Goal: Task Accomplishment & Management: Complete application form

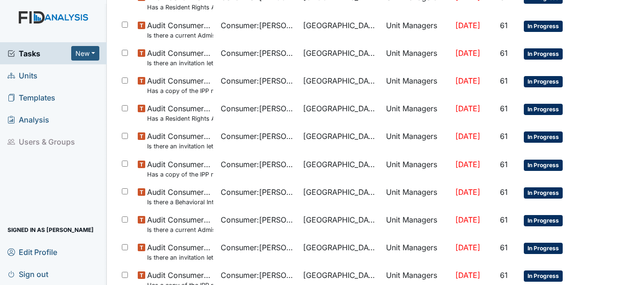
scroll to position [666, 0]
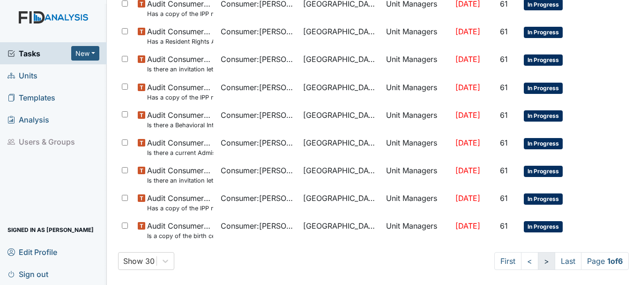
click at [538, 261] on link ">" at bounding box center [546, 261] width 17 height 18
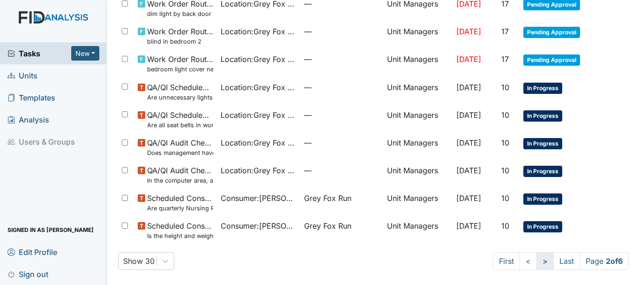
click at [537, 261] on link ">" at bounding box center [545, 261] width 17 height 18
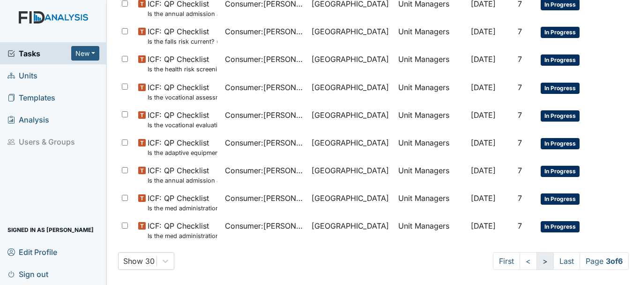
click at [537, 261] on link ">" at bounding box center [545, 261] width 17 height 18
click at [536, 261] on link ">" at bounding box center [544, 261] width 17 height 18
click at [537, 255] on link ">" at bounding box center [545, 261] width 17 height 18
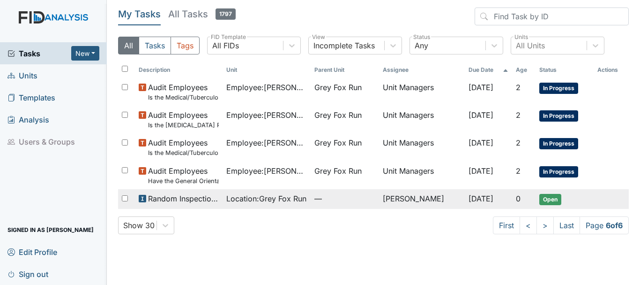
click at [542, 194] on span "Open" at bounding box center [551, 199] width 22 height 11
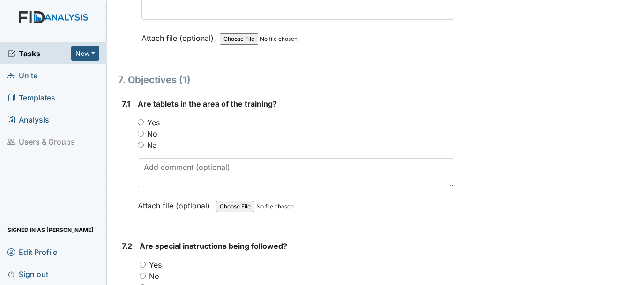
scroll to position [5637, 0]
click at [143, 131] on input "No" at bounding box center [141, 133] width 6 height 6
radio input "true"
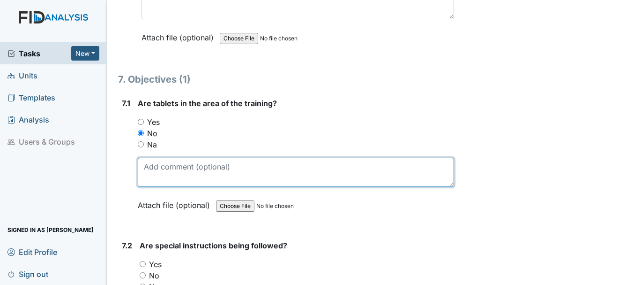
click at [166, 168] on textarea at bounding box center [296, 172] width 316 height 29
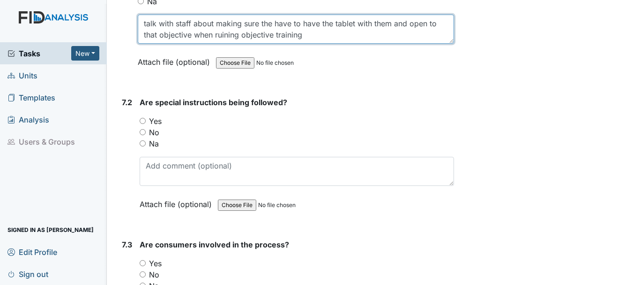
scroll to position [5781, 0]
type textarea "talk with staff about making sure the have to have the tablet with them and ope…"
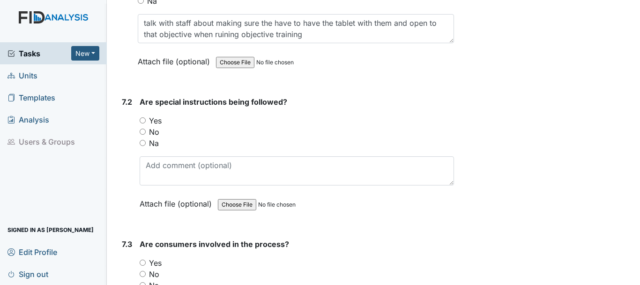
click at [142, 143] on input "Na" at bounding box center [143, 143] width 6 height 6
radio input "true"
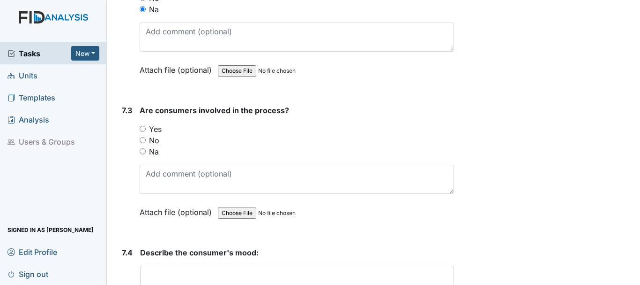
scroll to position [5922, 0]
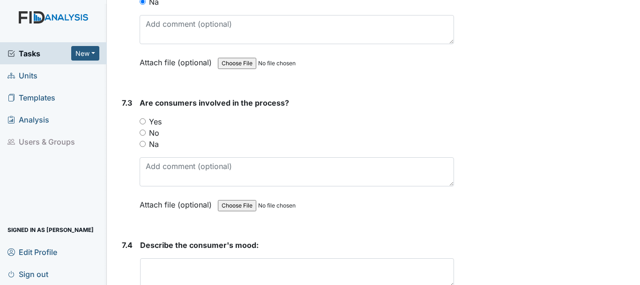
click at [142, 143] on input "Na" at bounding box center [143, 144] width 6 height 6
radio input "true"
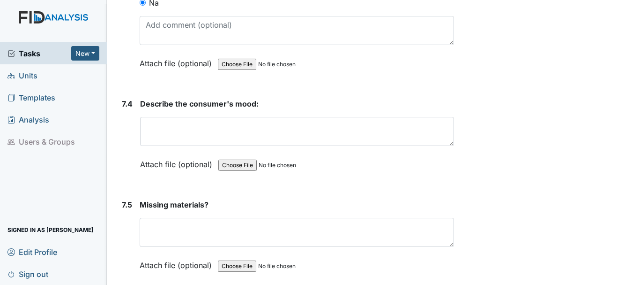
scroll to position [6082, 0]
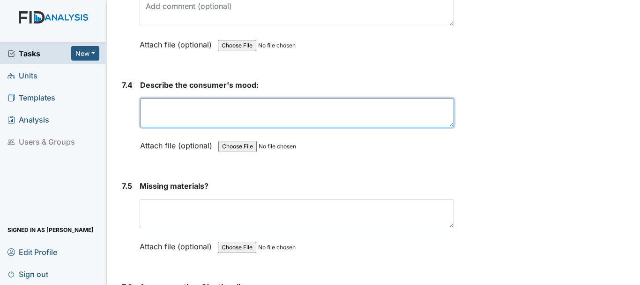
click at [182, 109] on textarea at bounding box center [297, 112] width 314 height 29
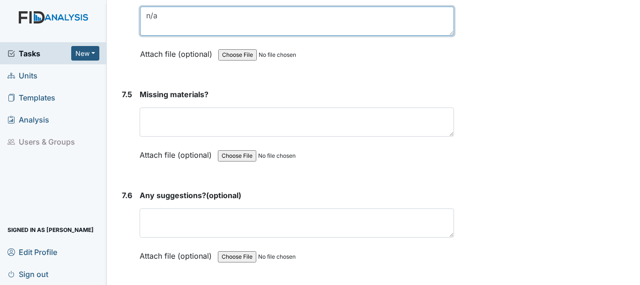
scroll to position [6173, 0]
type textarea "n/a"
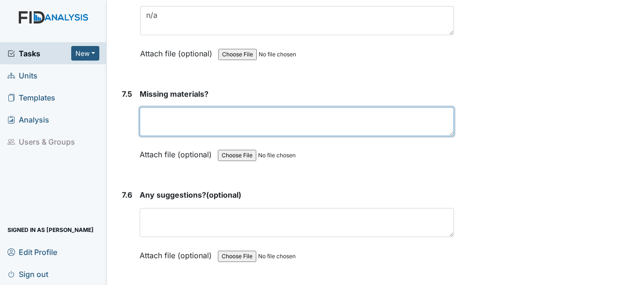
click at [223, 122] on textarea at bounding box center [297, 121] width 315 height 29
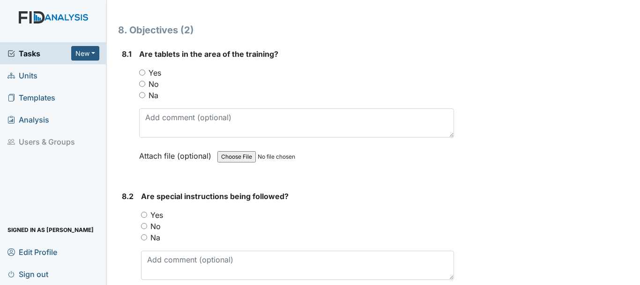
scroll to position [6442, 0]
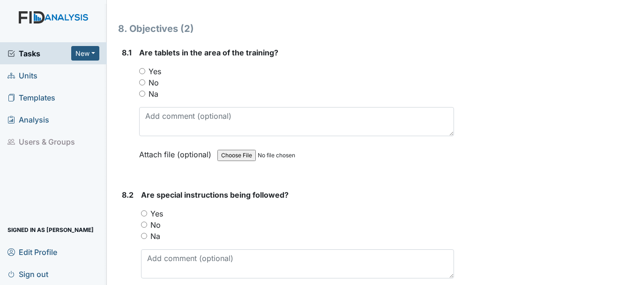
type textarea "n/a"
click at [142, 93] on input "Na" at bounding box center [142, 93] width 6 height 6
radio input "true"
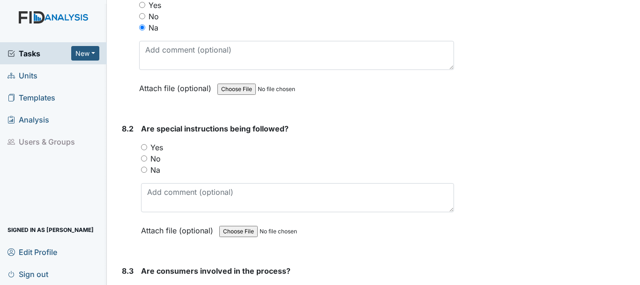
scroll to position [6508, 0]
click at [145, 168] on input "Na" at bounding box center [144, 169] width 6 height 6
radio input "true"
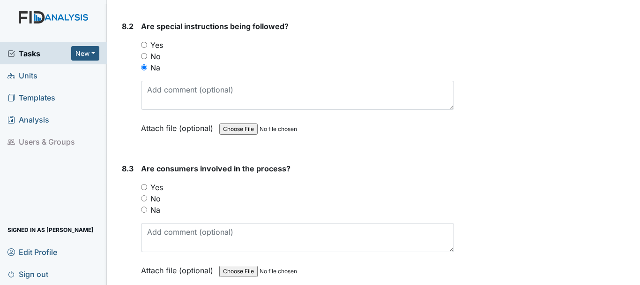
scroll to position [6610, 0]
click at [144, 209] on input "Na" at bounding box center [144, 209] width 6 height 6
radio input "true"
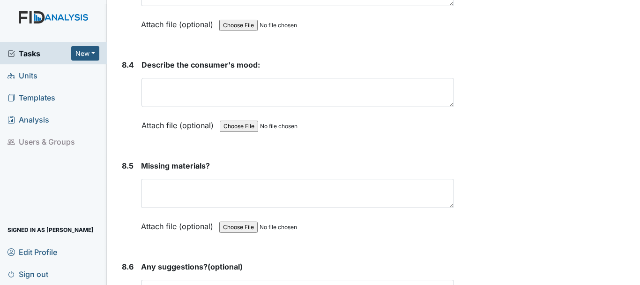
scroll to position [6856, 0]
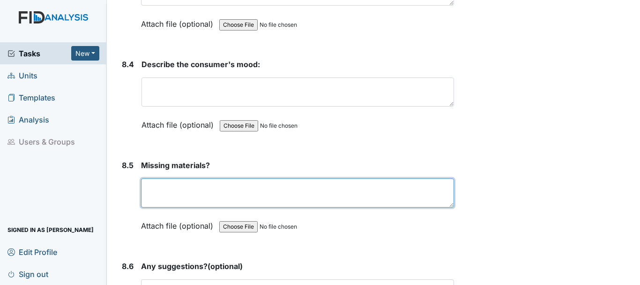
click at [167, 188] on textarea at bounding box center [297, 192] width 313 height 29
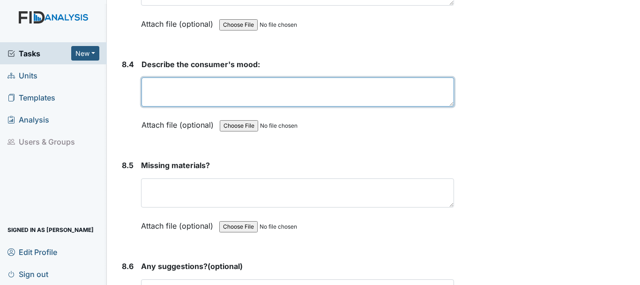
click at [214, 88] on textarea at bounding box center [298, 91] width 313 height 29
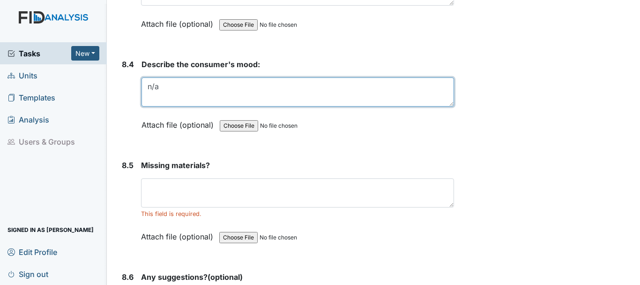
type textarea "n/a"
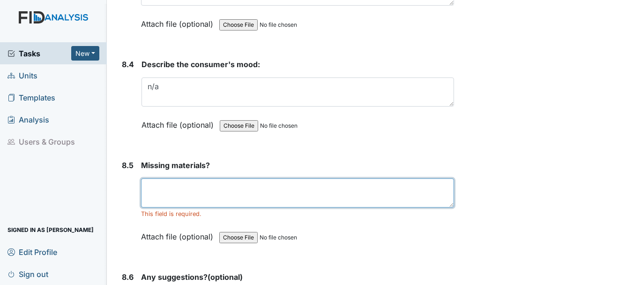
click at [191, 183] on textarea at bounding box center [297, 192] width 313 height 29
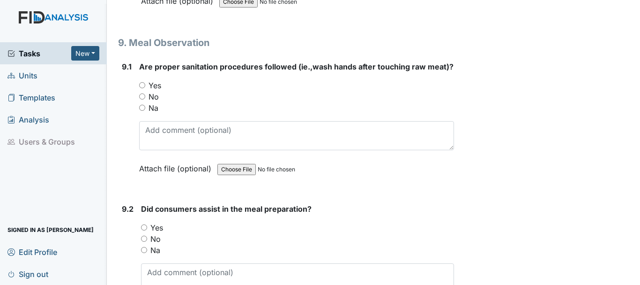
scroll to position [7192, 0]
type textarea "n/a"
click at [143, 242] on input "No" at bounding box center [144, 239] width 6 height 6
radio input "true"
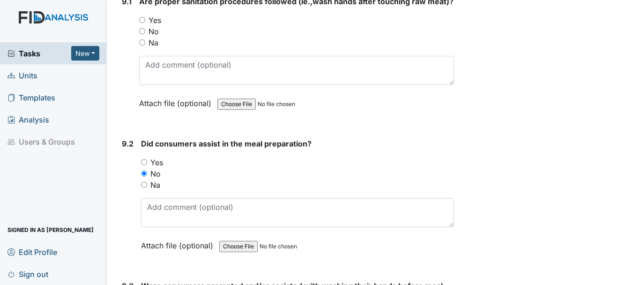
scroll to position [7250, 0]
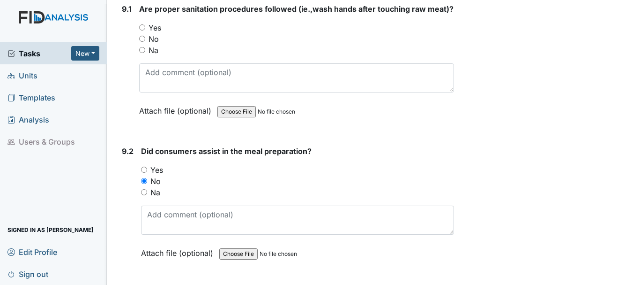
click at [141, 30] on input "Yes" at bounding box center [142, 27] width 6 height 6
radio input "true"
click at [142, 53] on input "Na" at bounding box center [142, 50] width 6 height 6
radio input "true"
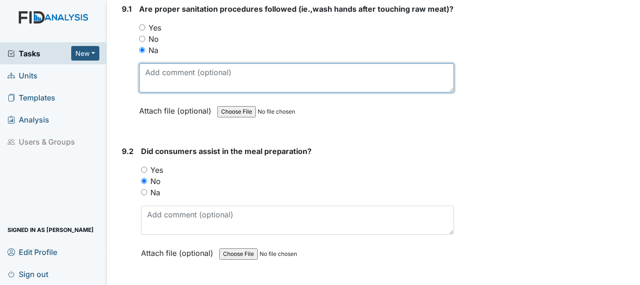
click at [175, 87] on textarea at bounding box center [296, 77] width 315 height 29
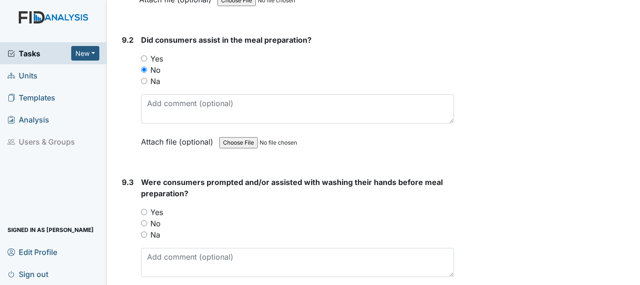
scroll to position [7358, 0]
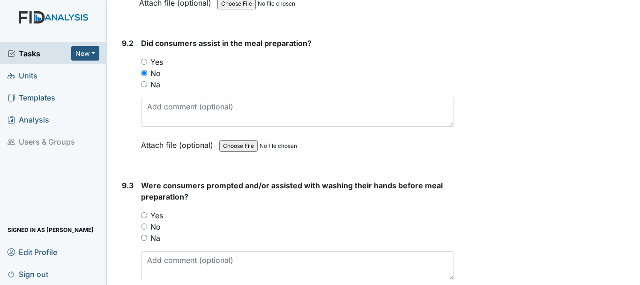
type textarea "did not see"
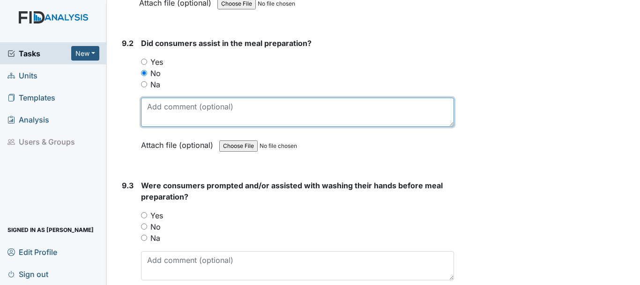
click at [202, 115] on textarea at bounding box center [297, 112] width 313 height 29
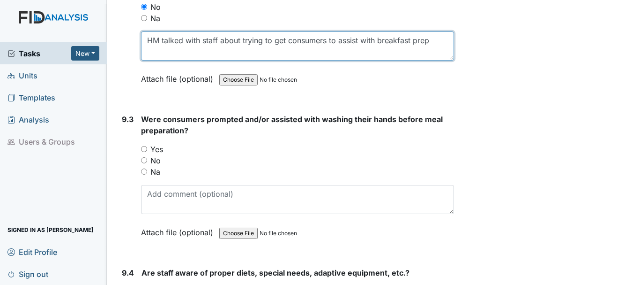
scroll to position [7423, 0]
type textarea "HM talked with staff about trying to get consumers to assist with breakfast prep"
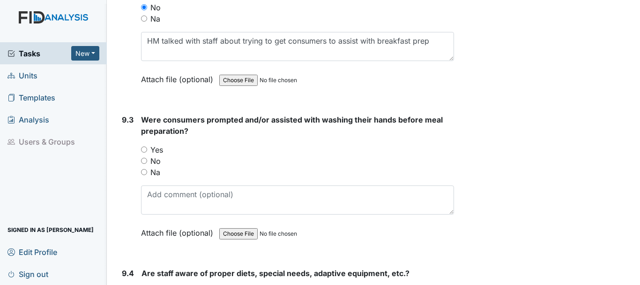
click at [146, 164] on input "No" at bounding box center [144, 161] width 6 height 6
radio input "true"
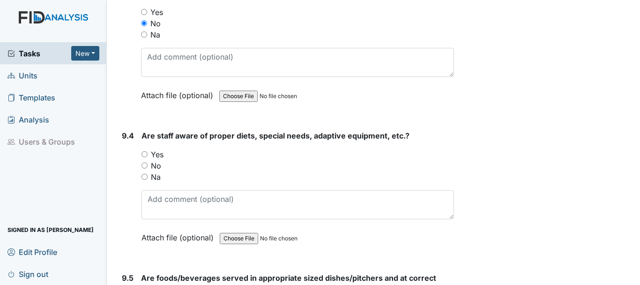
scroll to position [7566, 0]
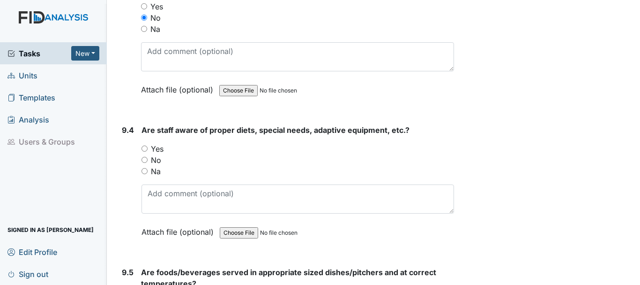
click at [147, 151] on input "Yes" at bounding box center [145, 148] width 6 height 6
radio input "true"
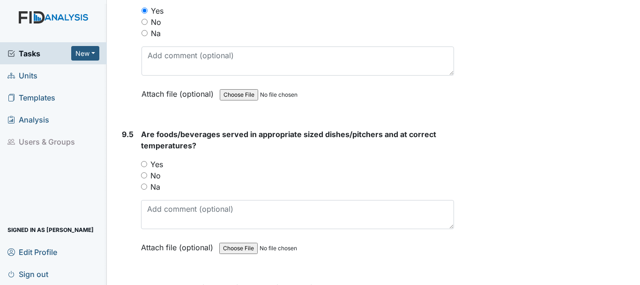
scroll to position [7707, 0]
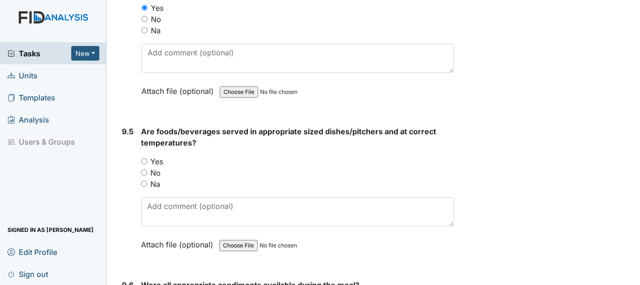
click at [145, 164] on input "Yes" at bounding box center [144, 161] width 6 height 6
radio input "true"
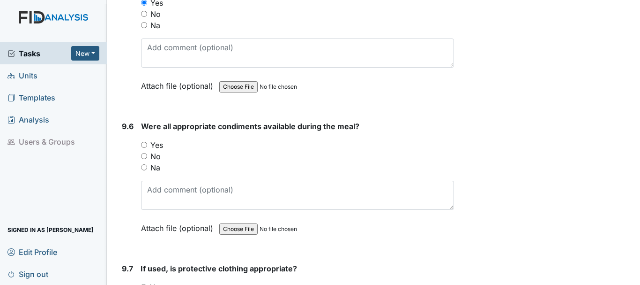
scroll to position [7868, 0]
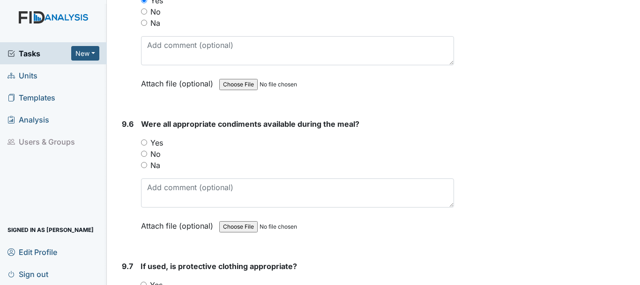
click at [145, 157] on input "No" at bounding box center [144, 153] width 6 height 6
radio input "true"
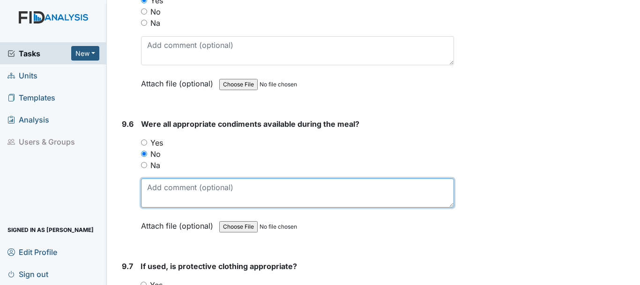
click at [196, 203] on textarea at bounding box center [297, 192] width 313 height 29
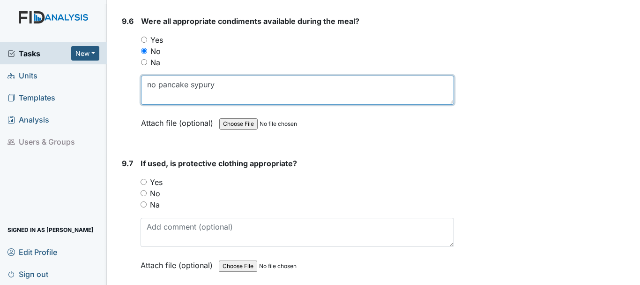
scroll to position [7979, 0]
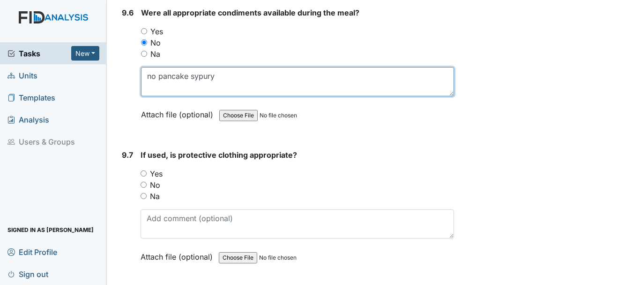
type textarea "no pancake sypury"
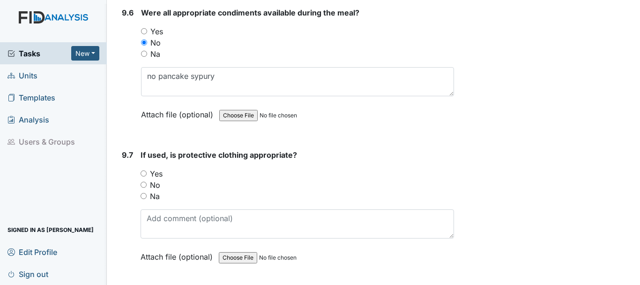
click at [143, 176] on input "Yes" at bounding box center [144, 173] width 6 height 6
radio input "true"
